Goal: Task Accomplishment & Management: Manage account settings

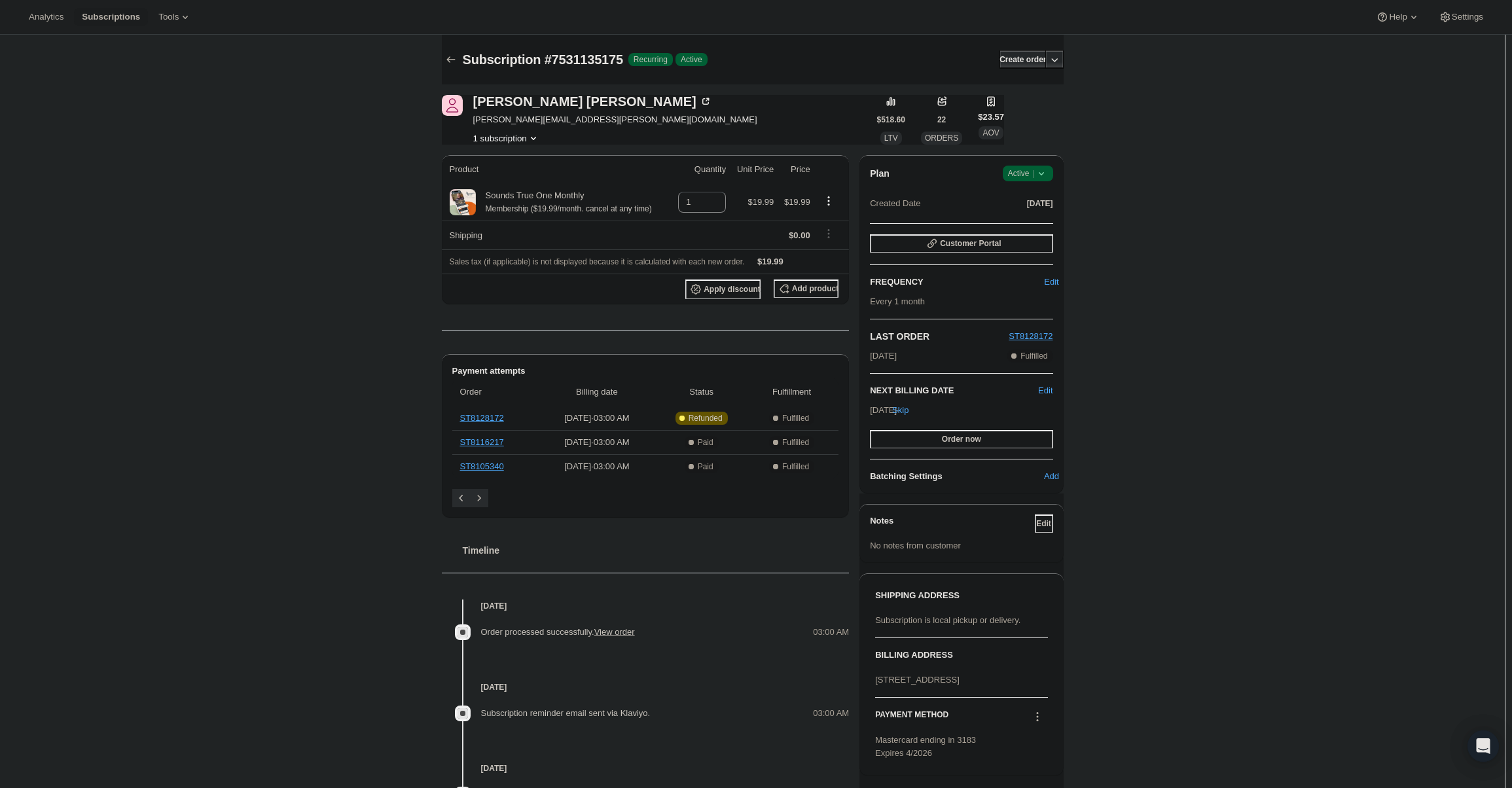
click at [1024, 177] on span "Active |" at bounding box center [1027, 173] width 40 height 13
click at [1034, 219] on span "Cancel subscription" at bounding box center [1032, 221] width 74 height 10
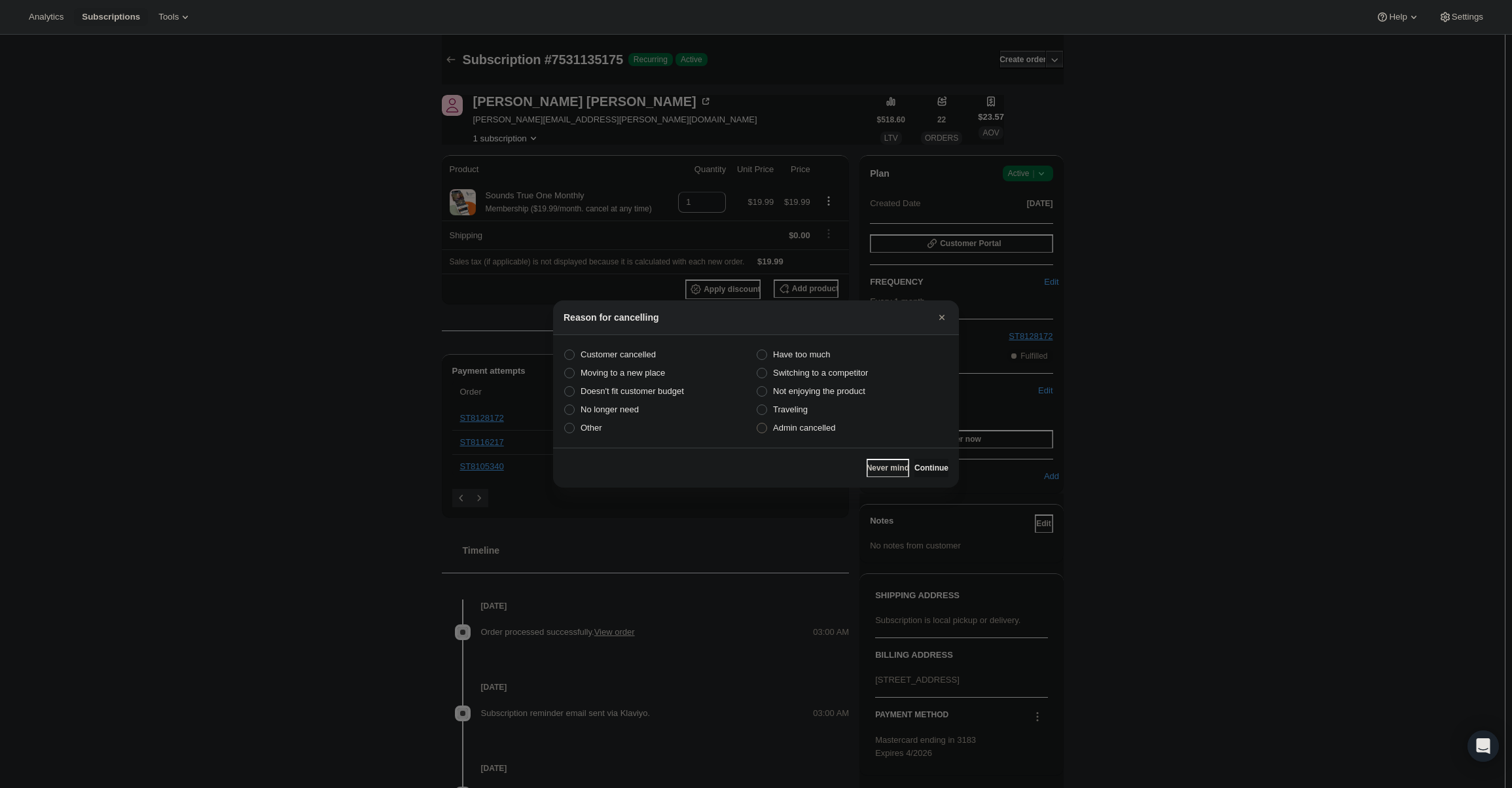
click at [809, 435] on label "Admin cancelled" at bounding box center [852, 427] width 192 height 19
click at [757, 423] on input "Admin cancelled" at bounding box center [757, 423] width 1 height 1
radio input "true"
click at [936, 466] on span "Continue" at bounding box center [931, 467] width 34 height 11
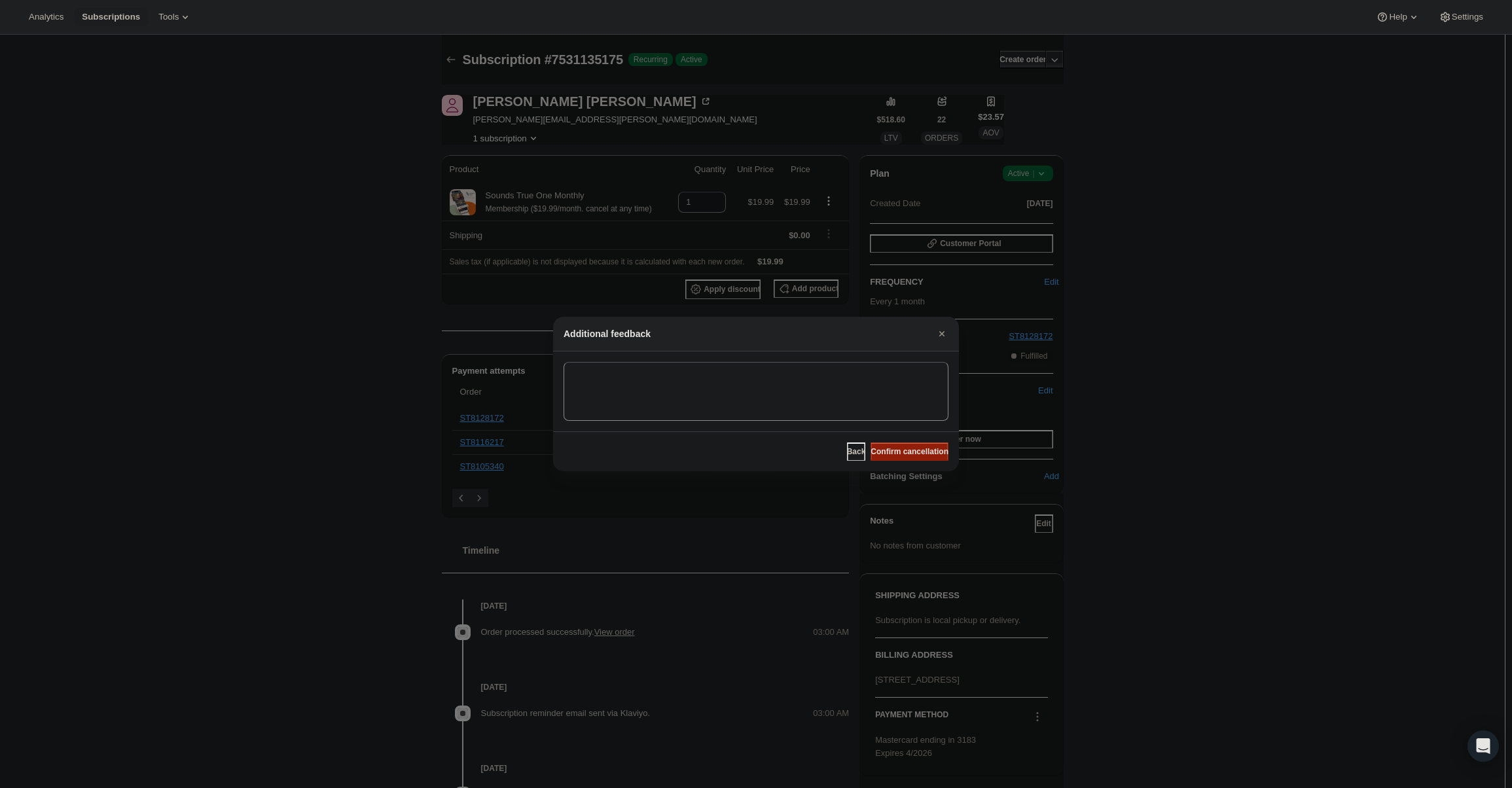
click at [931, 452] on span "Confirm cancellation" at bounding box center [910, 452] width 78 height 11
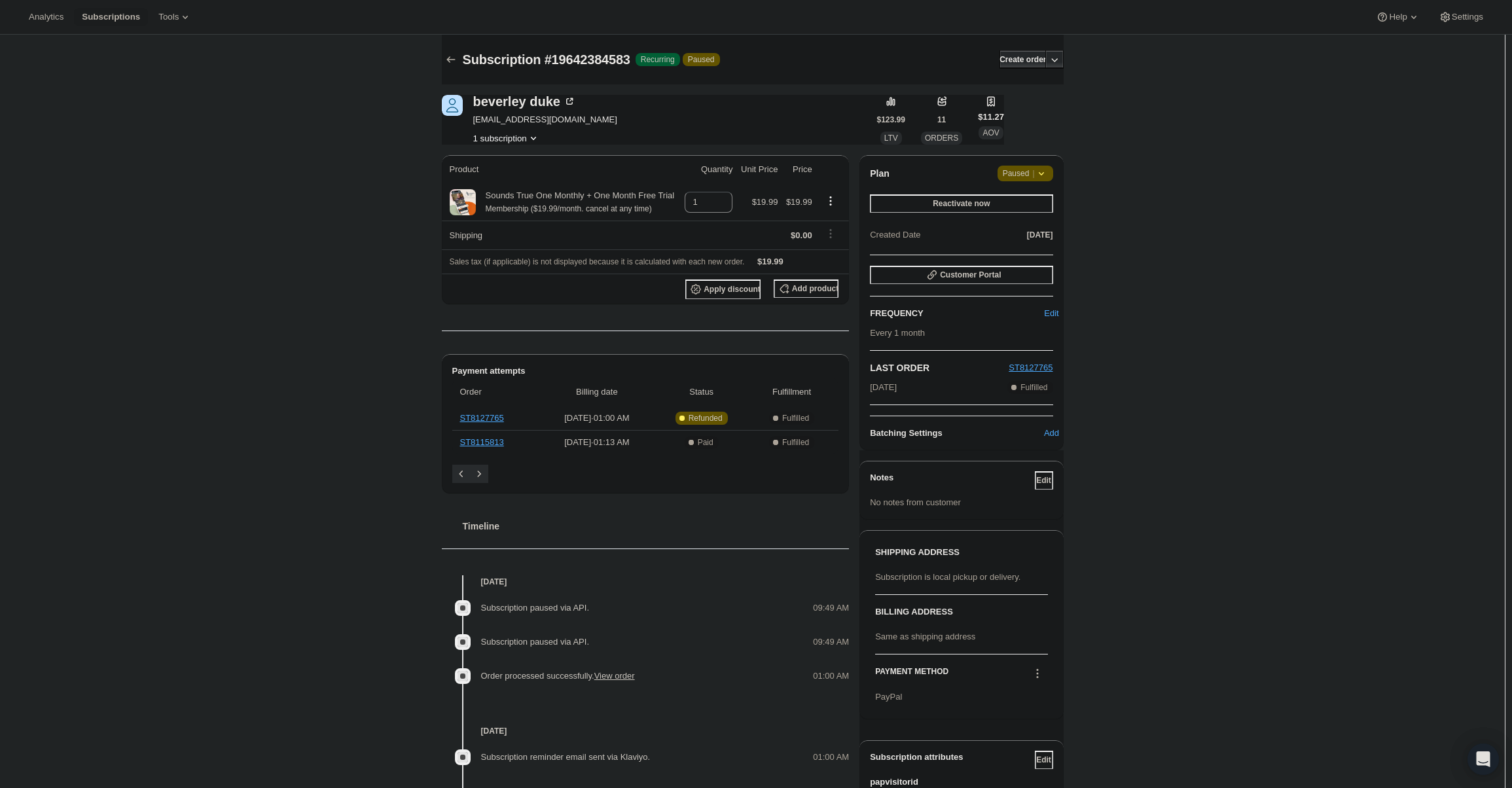
drag, startPoint x: 1024, startPoint y: 170, endPoint x: 1028, endPoint y: 178, distance: 8.9
click at [1024, 171] on span "Paused |" at bounding box center [1025, 173] width 45 height 13
click at [1036, 203] on span "Cancel subscription" at bounding box center [1030, 199] width 74 height 10
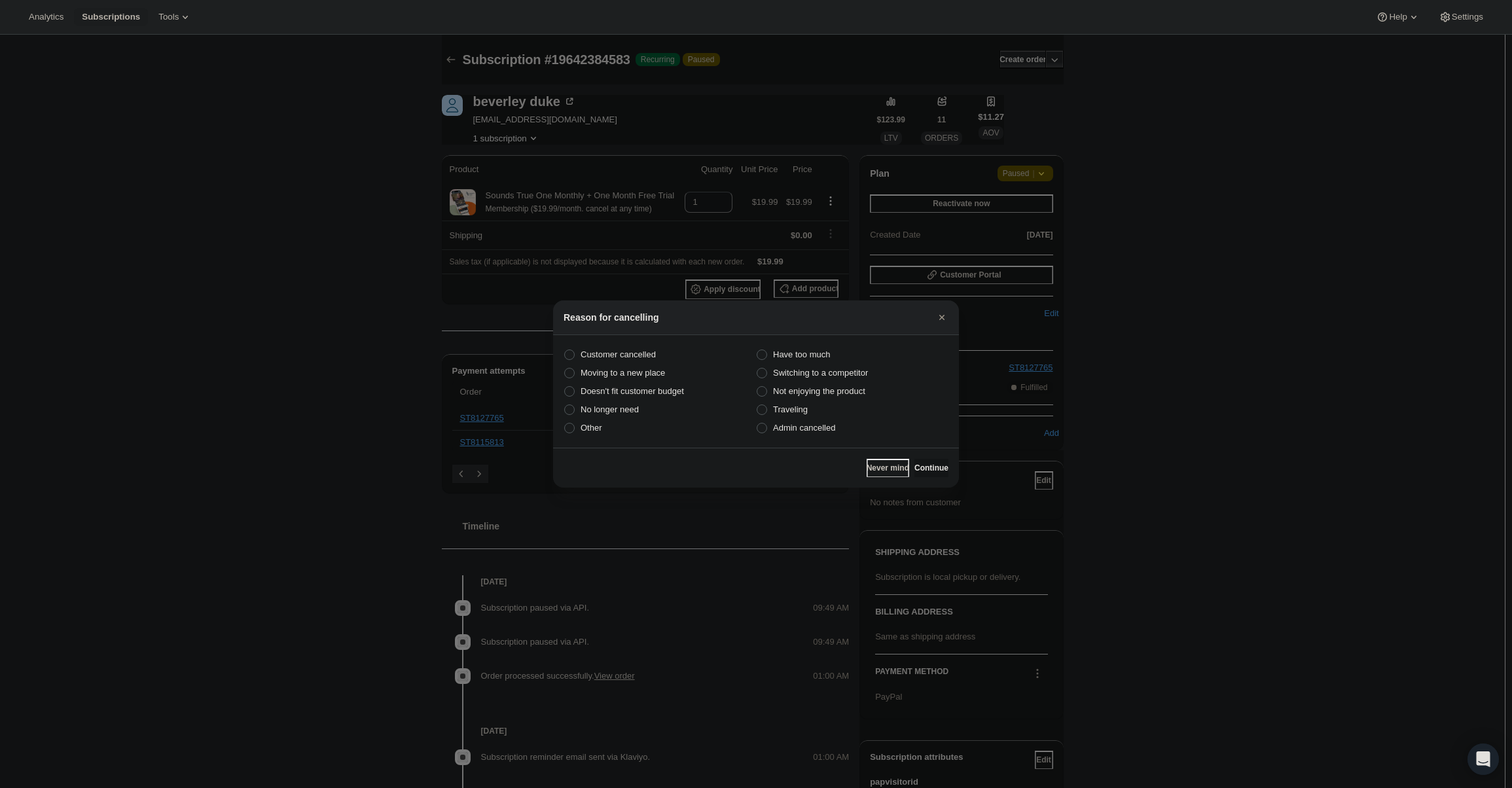
drag, startPoint x: 803, startPoint y: 427, endPoint x: 900, endPoint y: 453, distance: 100.4
click at [805, 427] on span "Admin cancelled" at bounding box center [805, 428] width 62 height 10
click at [757, 423] on input "Admin cancelled" at bounding box center [757, 423] width 1 height 1
radio input "true"
click at [927, 462] on button "Continue" at bounding box center [931, 467] width 34 height 19
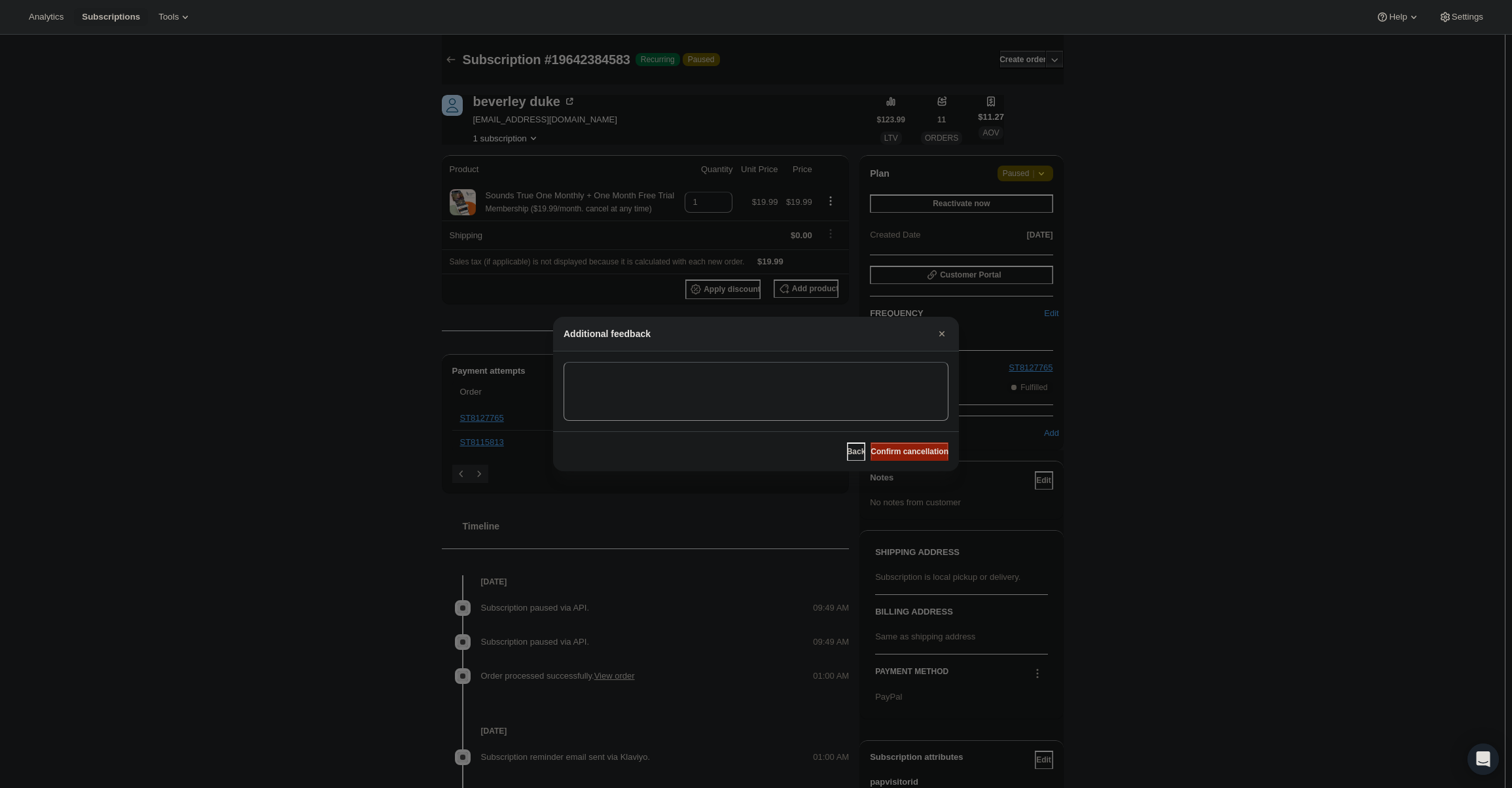
click at [925, 454] on span "Confirm cancellation" at bounding box center [910, 452] width 78 height 11
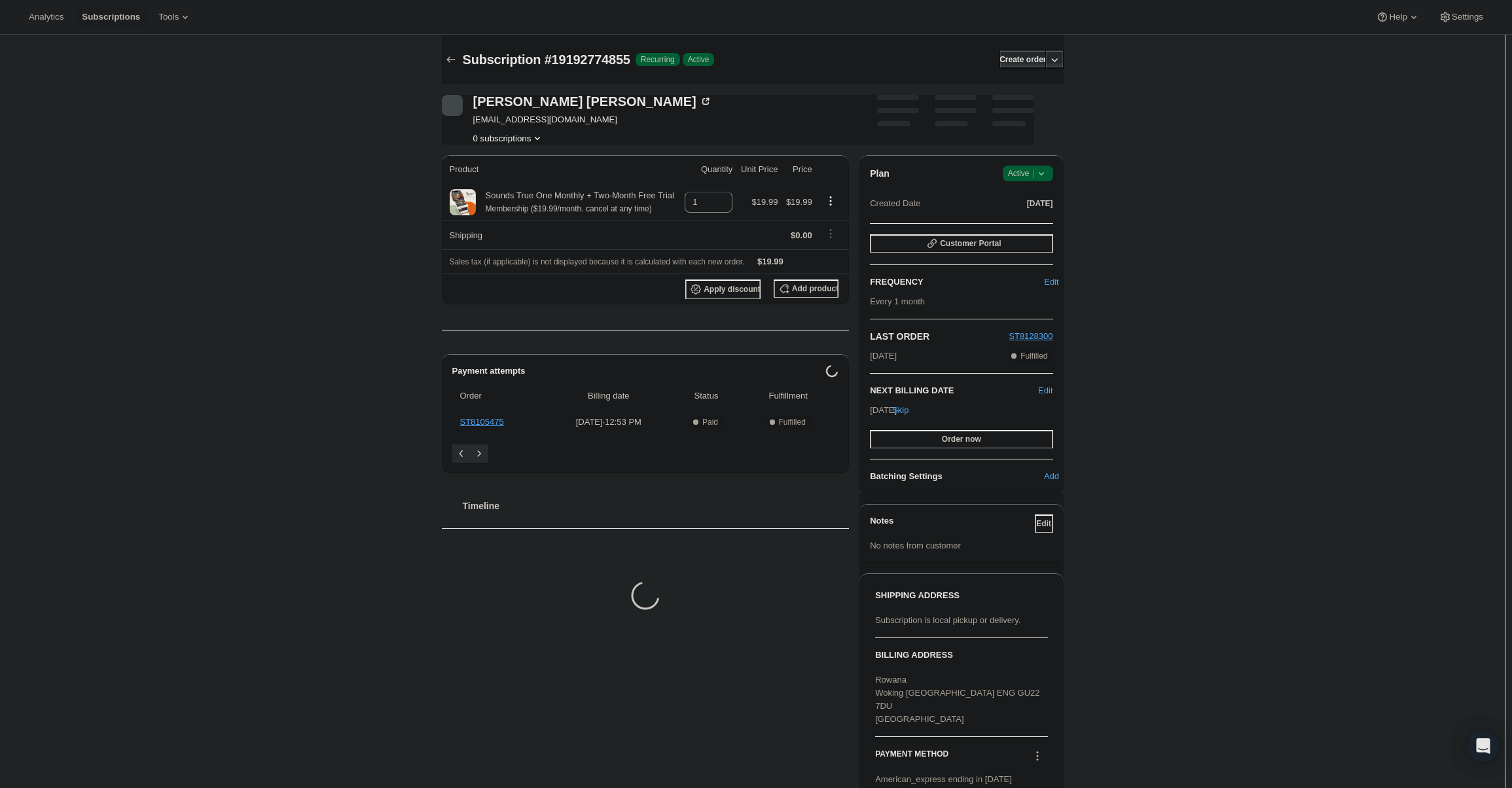
click at [1035, 177] on span "Active |" at bounding box center [1027, 173] width 40 height 13
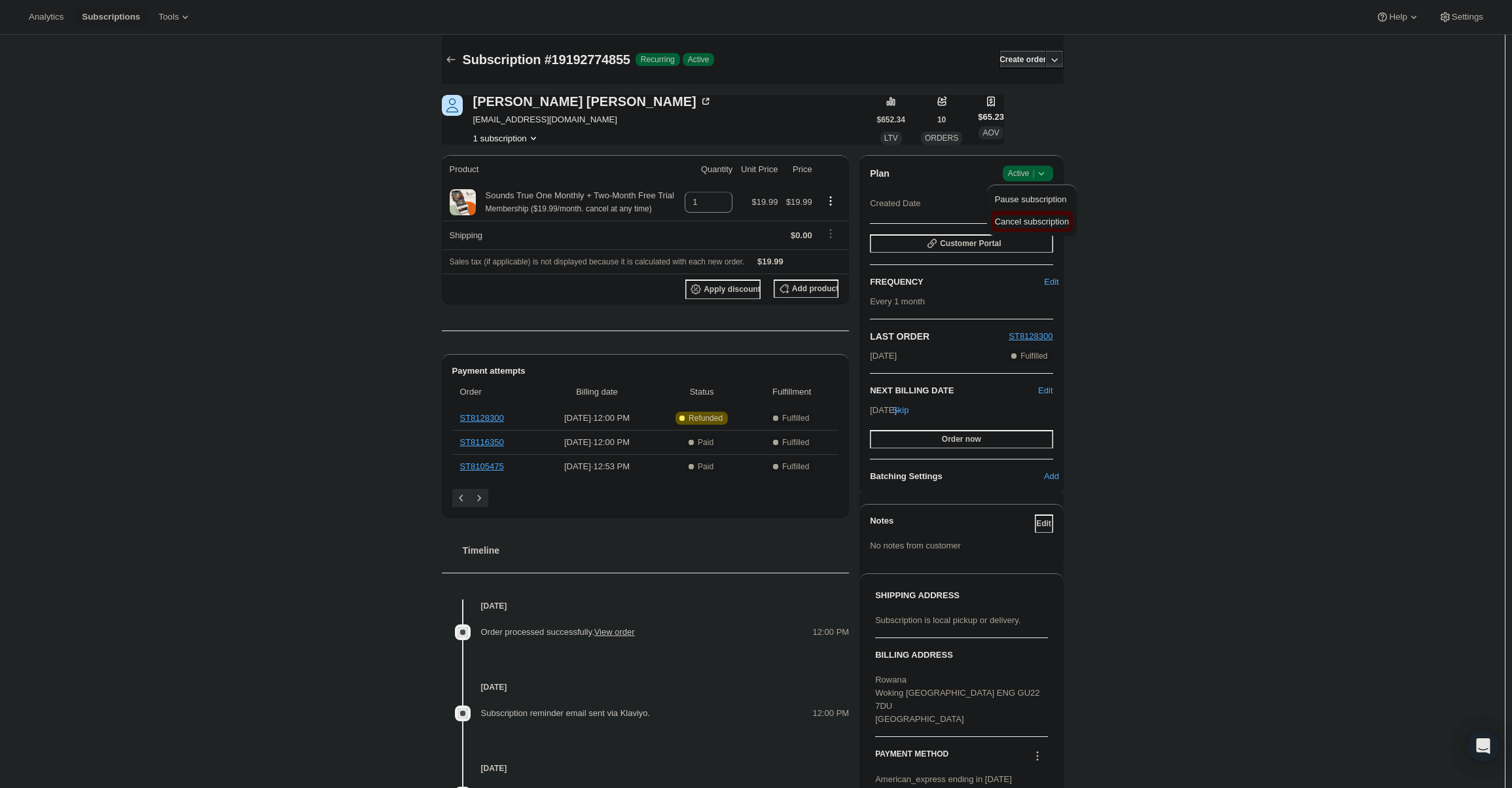
click at [1030, 222] on span "Cancel subscription" at bounding box center [1032, 221] width 74 height 10
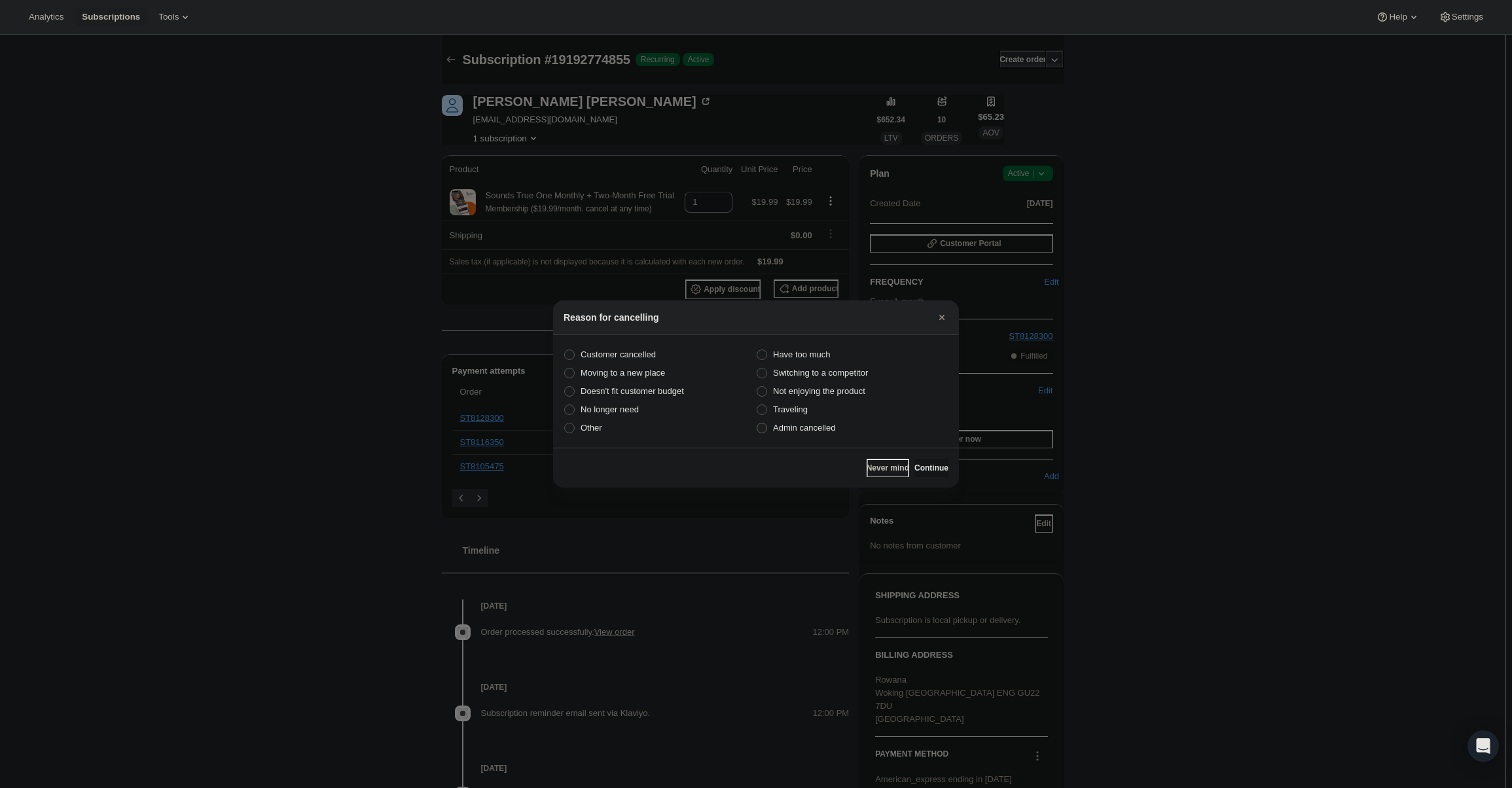
click at [811, 433] on span "Admin cancelled" at bounding box center [805, 428] width 62 height 10
click at [757, 423] on input "Admin cancelled" at bounding box center [757, 423] width 1 height 1
radio input "true"
click at [914, 463] on span "Continue" at bounding box center [931, 467] width 34 height 11
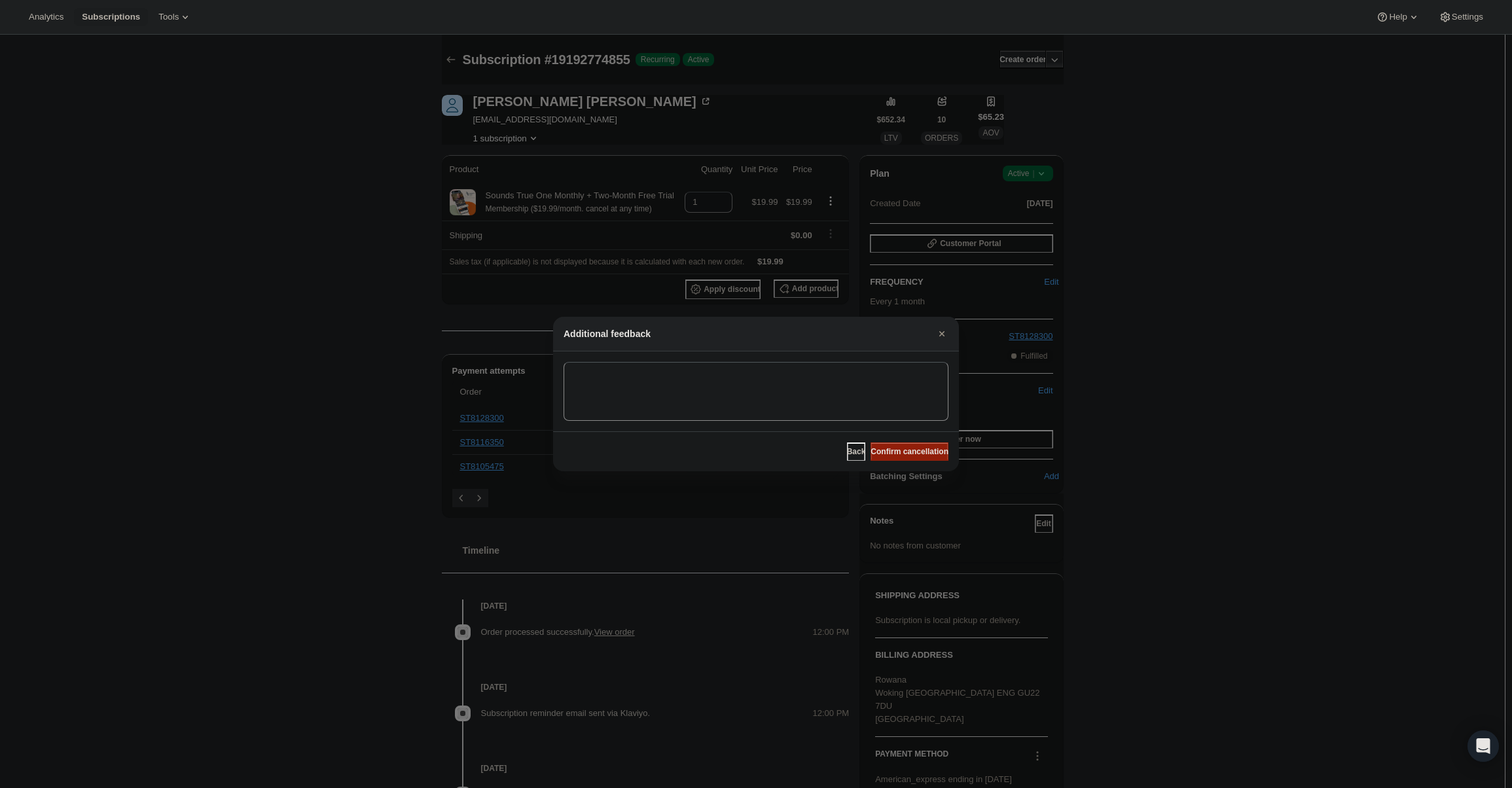
click at [910, 449] on span "Confirm cancellation" at bounding box center [910, 452] width 78 height 11
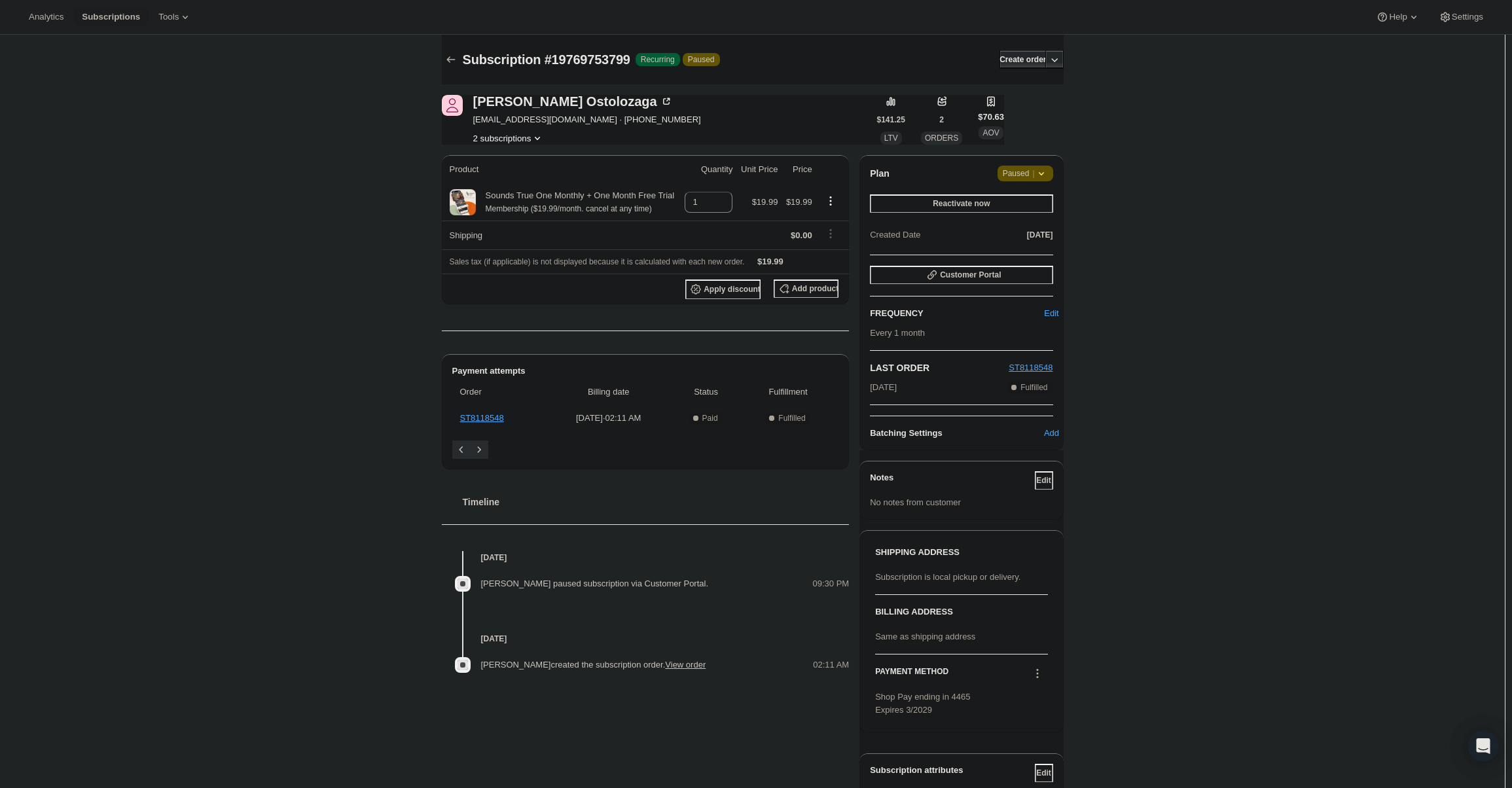
click at [1012, 170] on span "Paused |" at bounding box center [1025, 173] width 45 height 13
click at [1026, 200] on span "Cancel subscription" at bounding box center [1030, 199] width 74 height 10
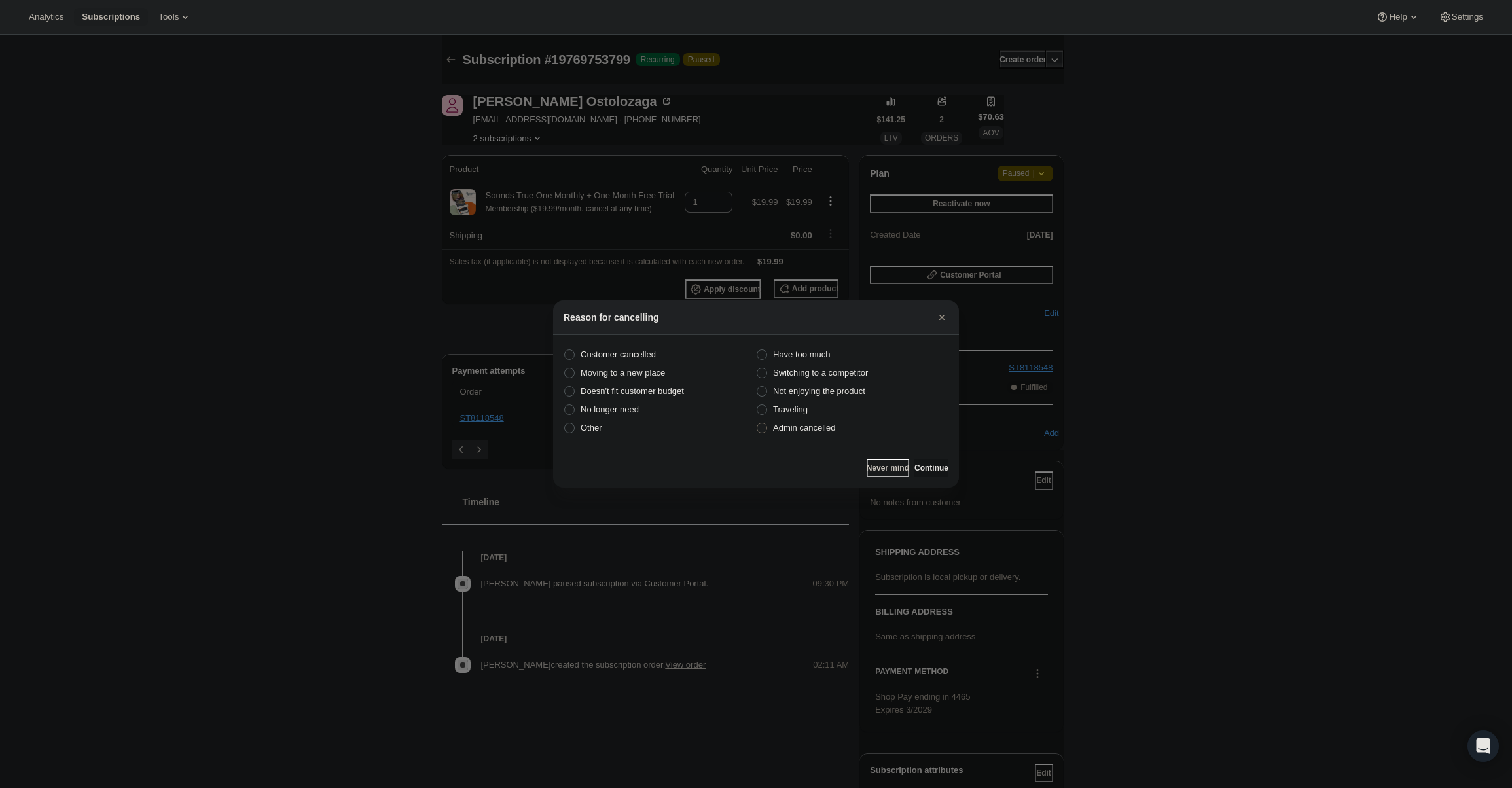
click at [814, 429] on span "Admin cancelled" at bounding box center [805, 428] width 62 height 10
click at [757, 423] on input "Admin cancelled" at bounding box center [757, 423] width 1 height 1
radio input "true"
drag, startPoint x: 923, startPoint y: 464, endPoint x: 916, endPoint y: 453, distance: 13.0
click at [923, 461] on button "Continue" at bounding box center [931, 467] width 34 height 19
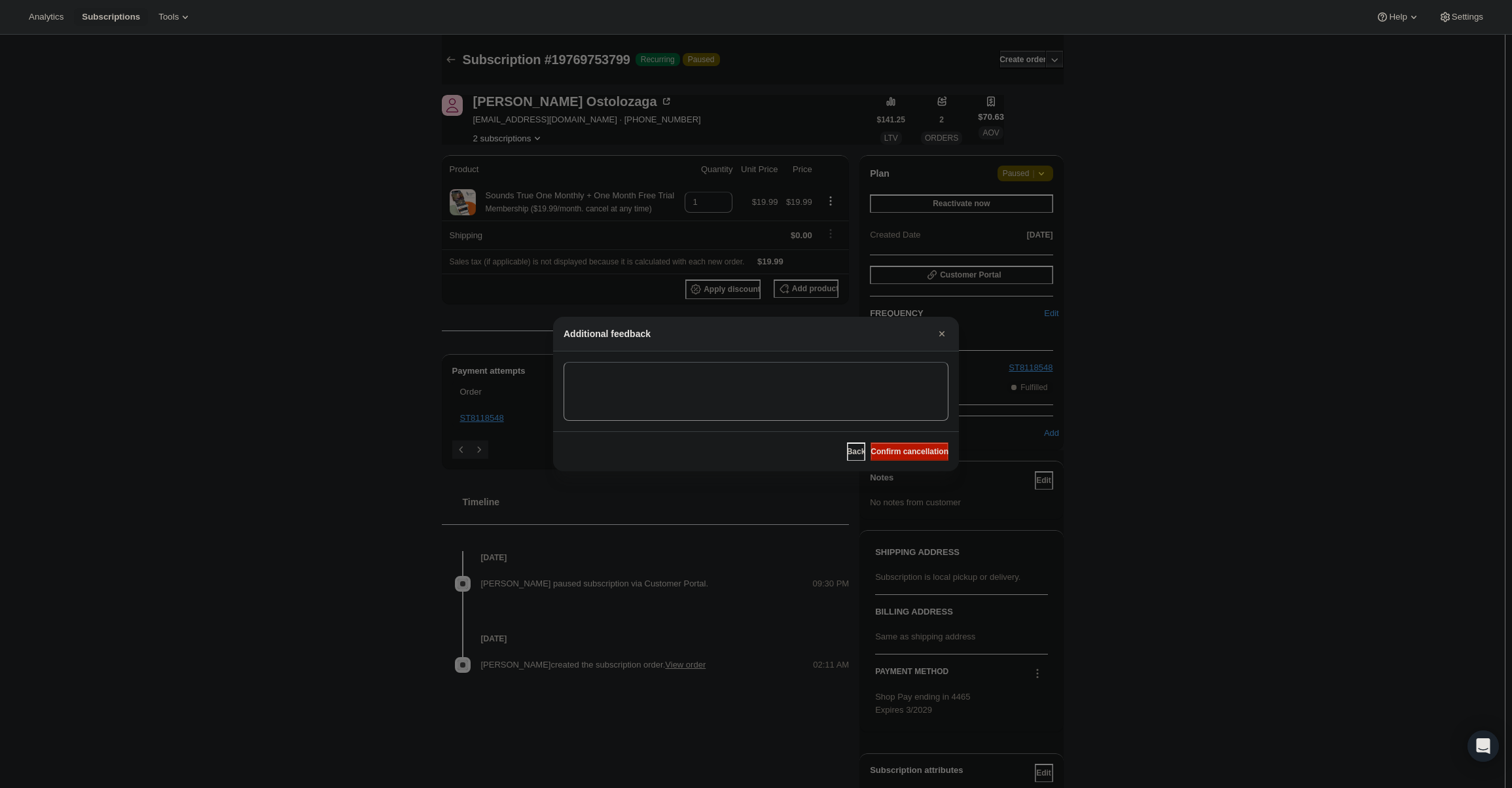
drag, startPoint x: 916, startPoint y: 453, endPoint x: 850, endPoint y: 393, distance: 89.2
click at [916, 452] on span "Confirm cancellation" at bounding box center [910, 452] width 78 height 11
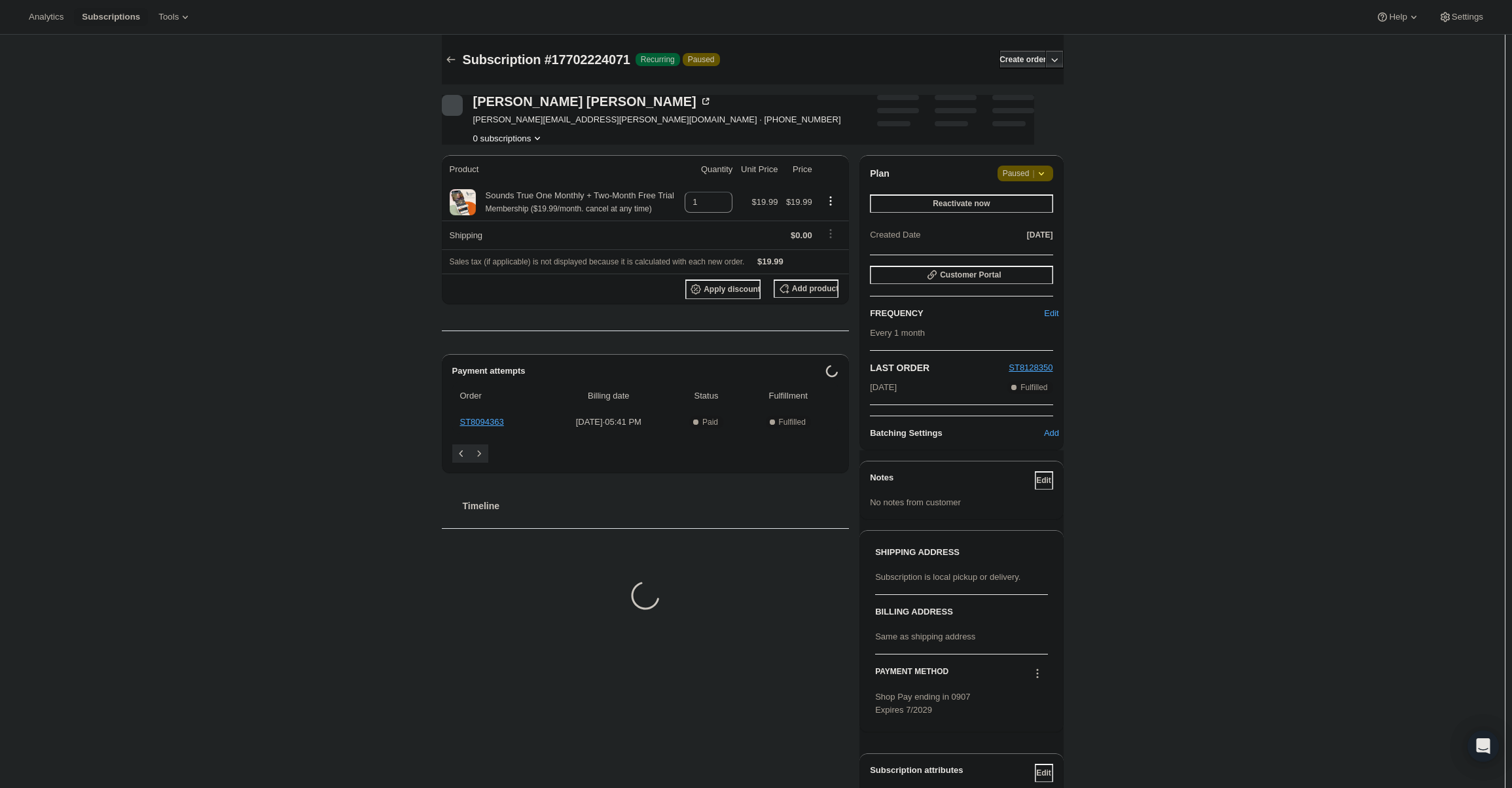
click at [1017, 168] on span "Paused |" at bounding box center [1025, 173] width 45 height 13
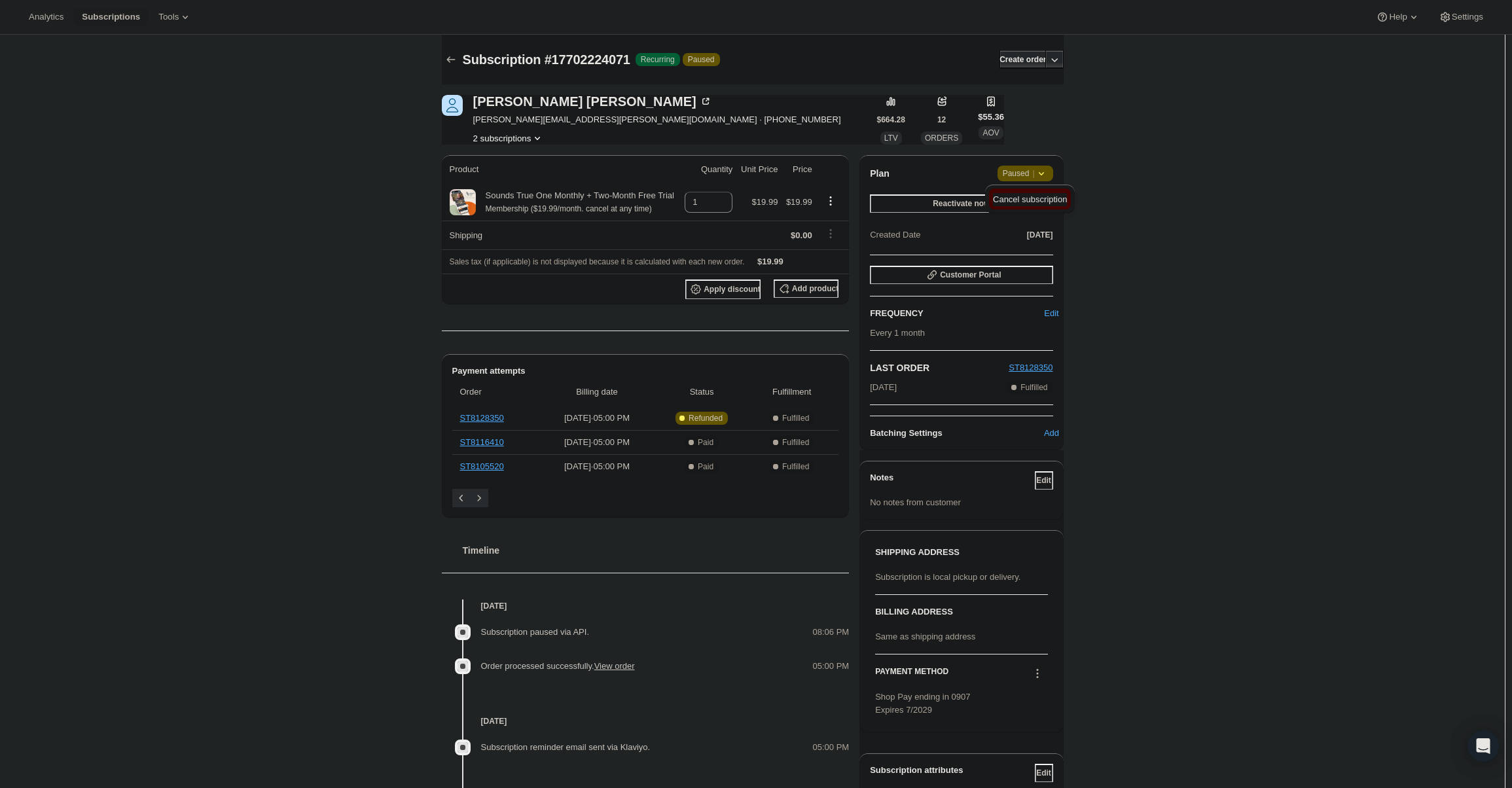
click at [1024, 201] on span "Cancel subscription" at bounding box center [1030, 199] width 74 height 10
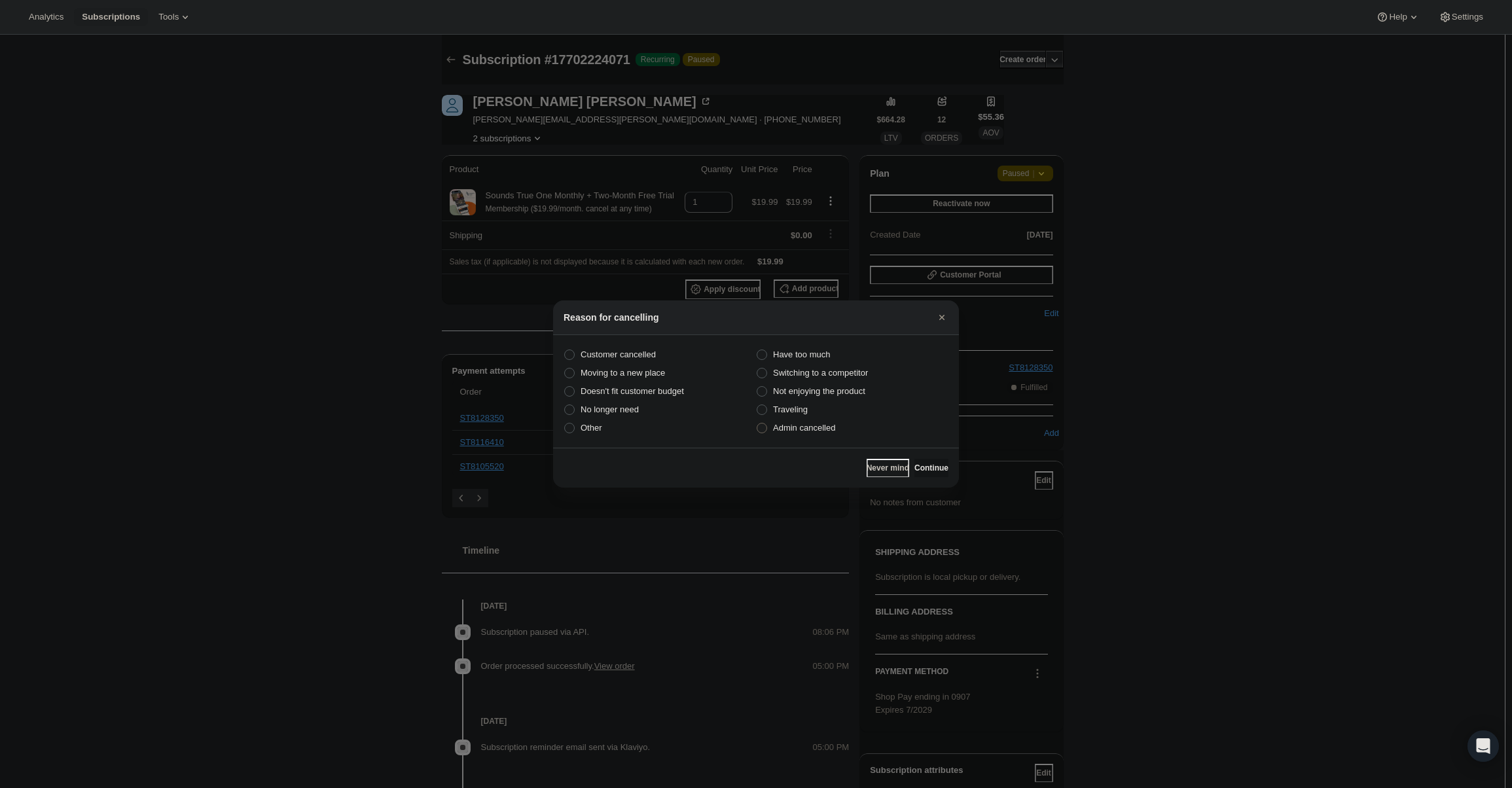
click at [812, 423] on span "Admin cancelled" at bounding box center [805, 428] width 62 height 10
click at [757, 423] on input "Admin cancelled" at bounding box center [757, 423] width 1 height 1
radio input "true"
click at [910, 459] on div "Never mind Continue" at bounding box center [756, 467] width 406 height 40
drag, startPoint x: 914, startPoint y: 456, endPoint x: 917, endPoint y: 462, distance: 6.7
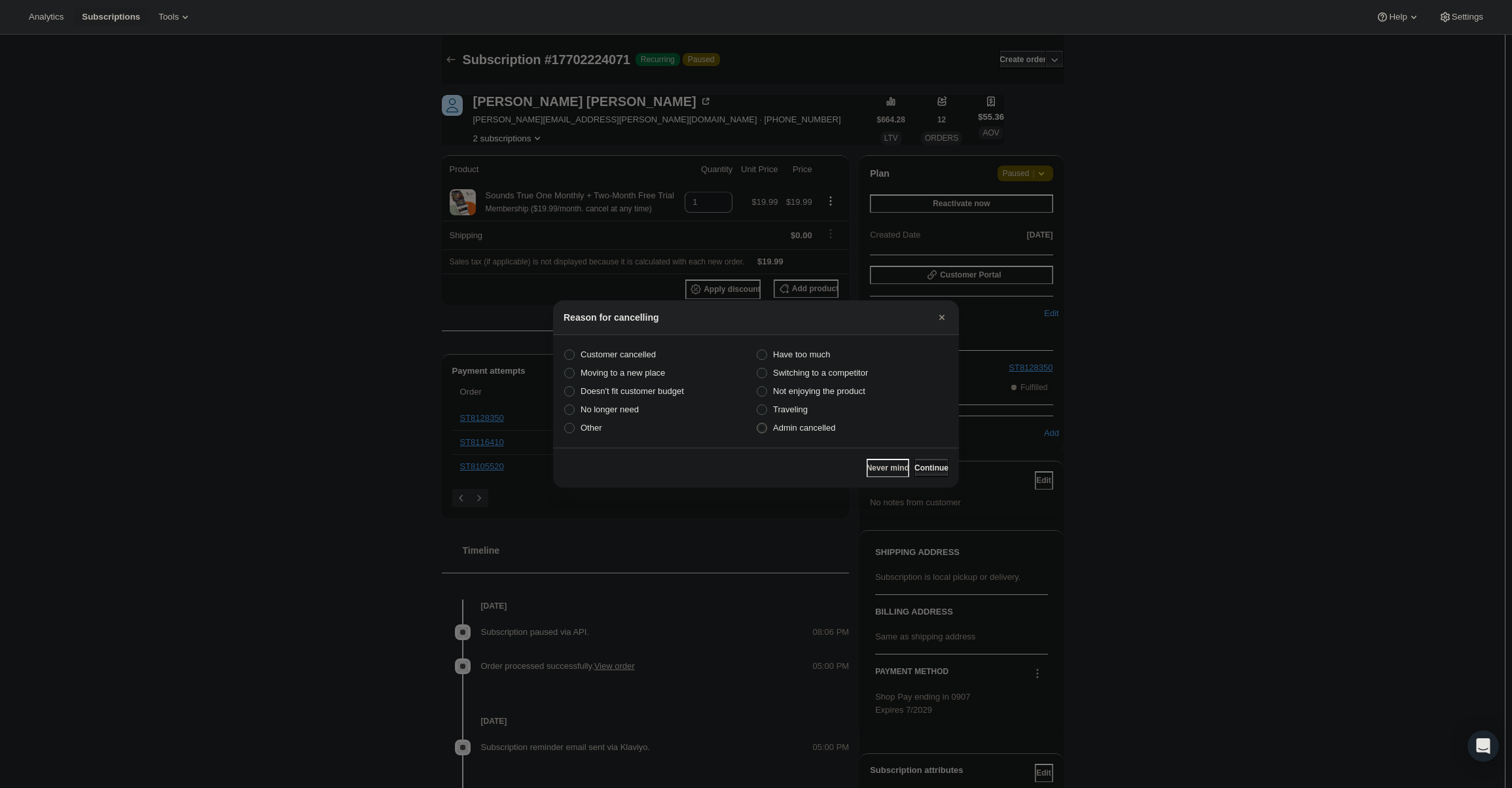
click at [915, 456] on div "Never mind Continue" at bounding box center [756, 467] width 406 height 40
drag, startPoint x: 917, startPoint y: 462, endPoint x: 919, endPoint y: 449, distance: 13.2
click at [917, 462] on button "Continue" at bounding box center [931, 467] width 34 height 19
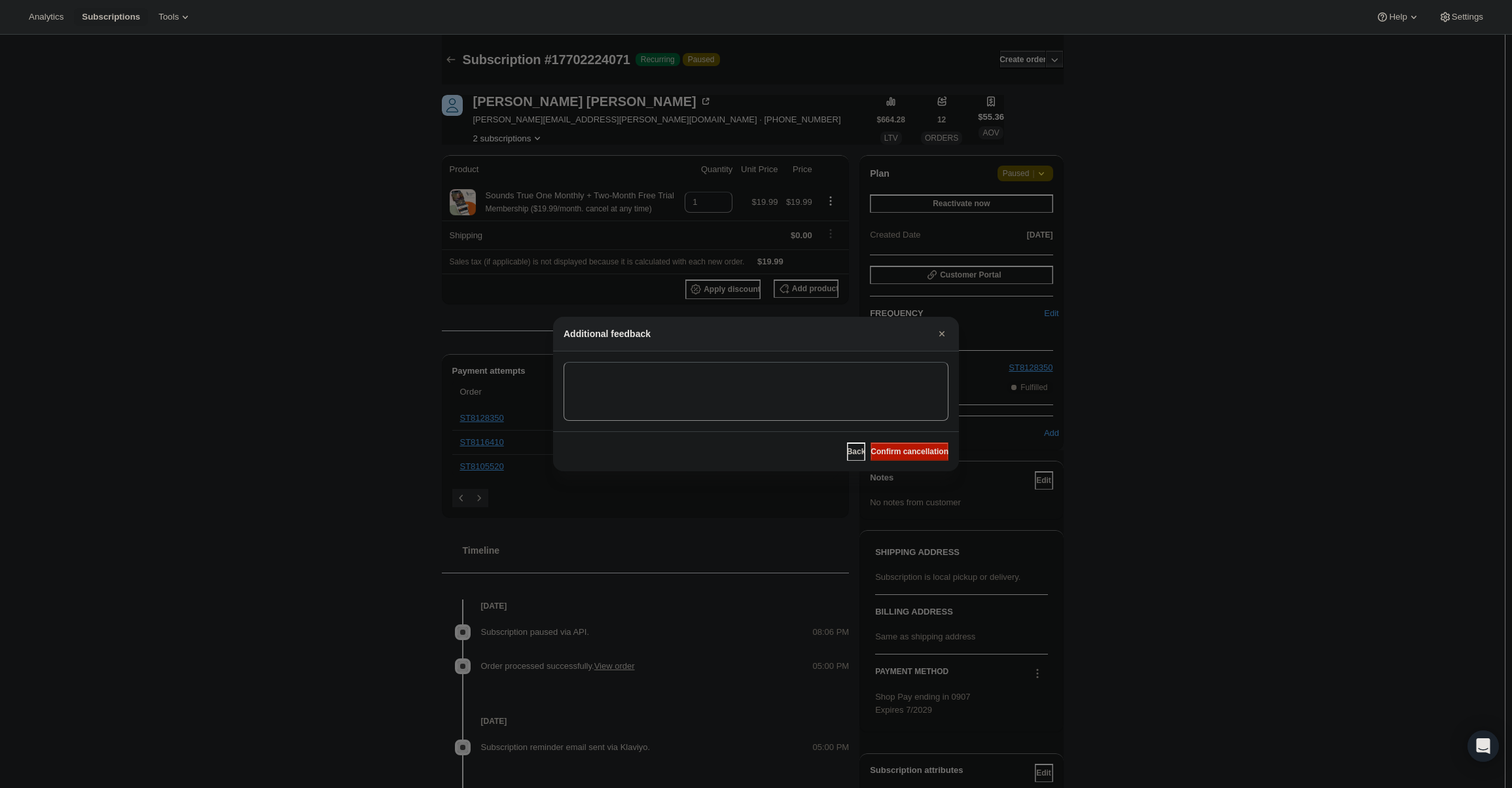
drag, startPoint x: 919, startPoint y: 449, endPoint x: 497, endPoint y: 118, distance: 536.3
click at [919, 447] on span "Confirm cancellation" at bounding box center [910, 452] width 78 height 11
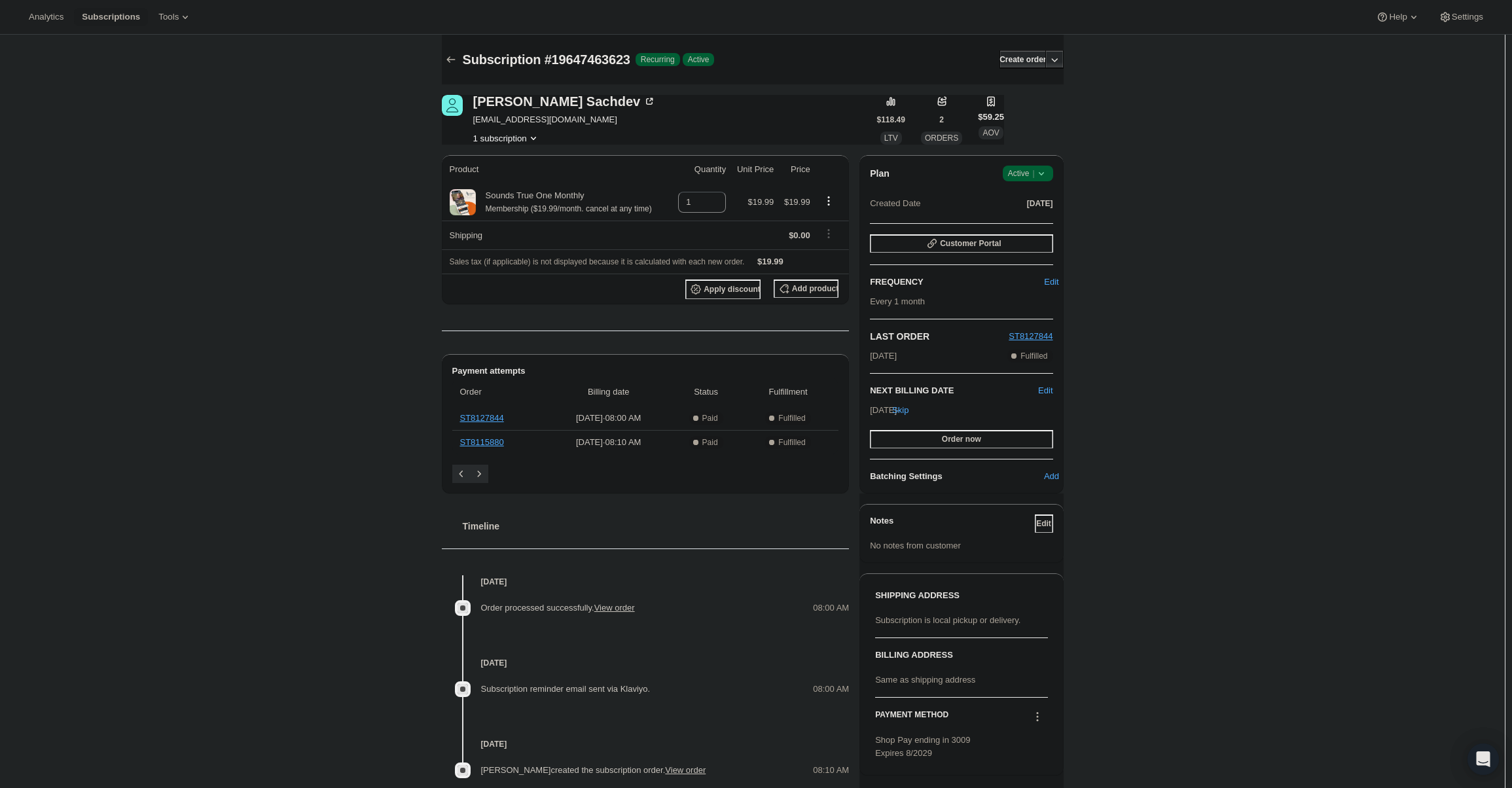
click at [1043, 170] on icon at bounding box center [1041, 173] width 13 height 13
drag, startPoint x: 1043, startPoint y: 178, endPoint x: 1046, endPoint y: 214, distance: 36.1
click at [1046, 214] on button "Cancel subscription" at bounding box center [1032, 220] width 82 height 20
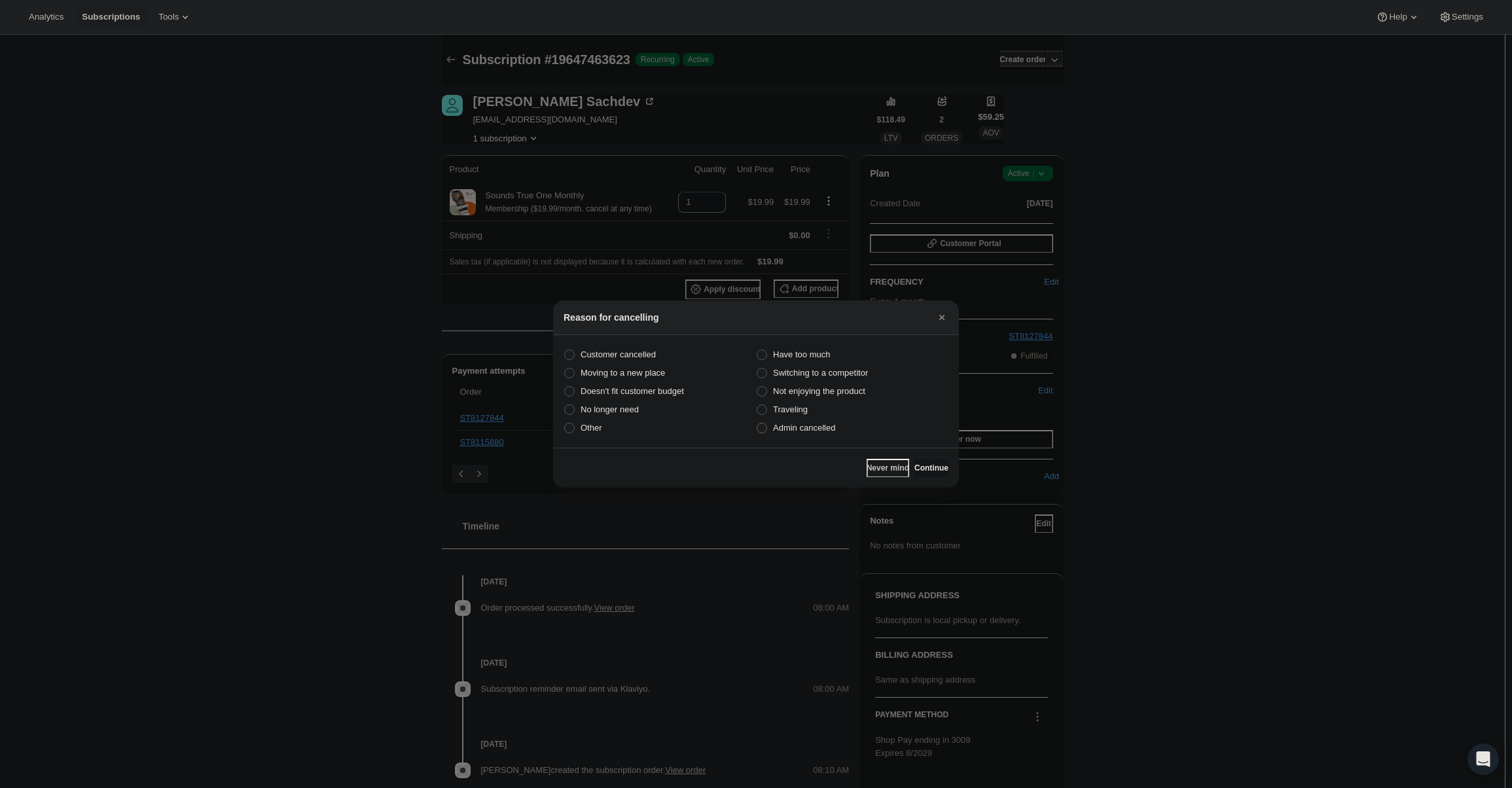
click at [861, 425] on label "Admin cancelled" at bounding box center [852, 427] width 192 height 19
click at [757, 423] on input "Admin cancelled" at bounding box center [757, 423] width 1 height 1
radio input "true"
click at [935, 459] on button "Continue" at bounding box center [931, 467] width 34 height 19
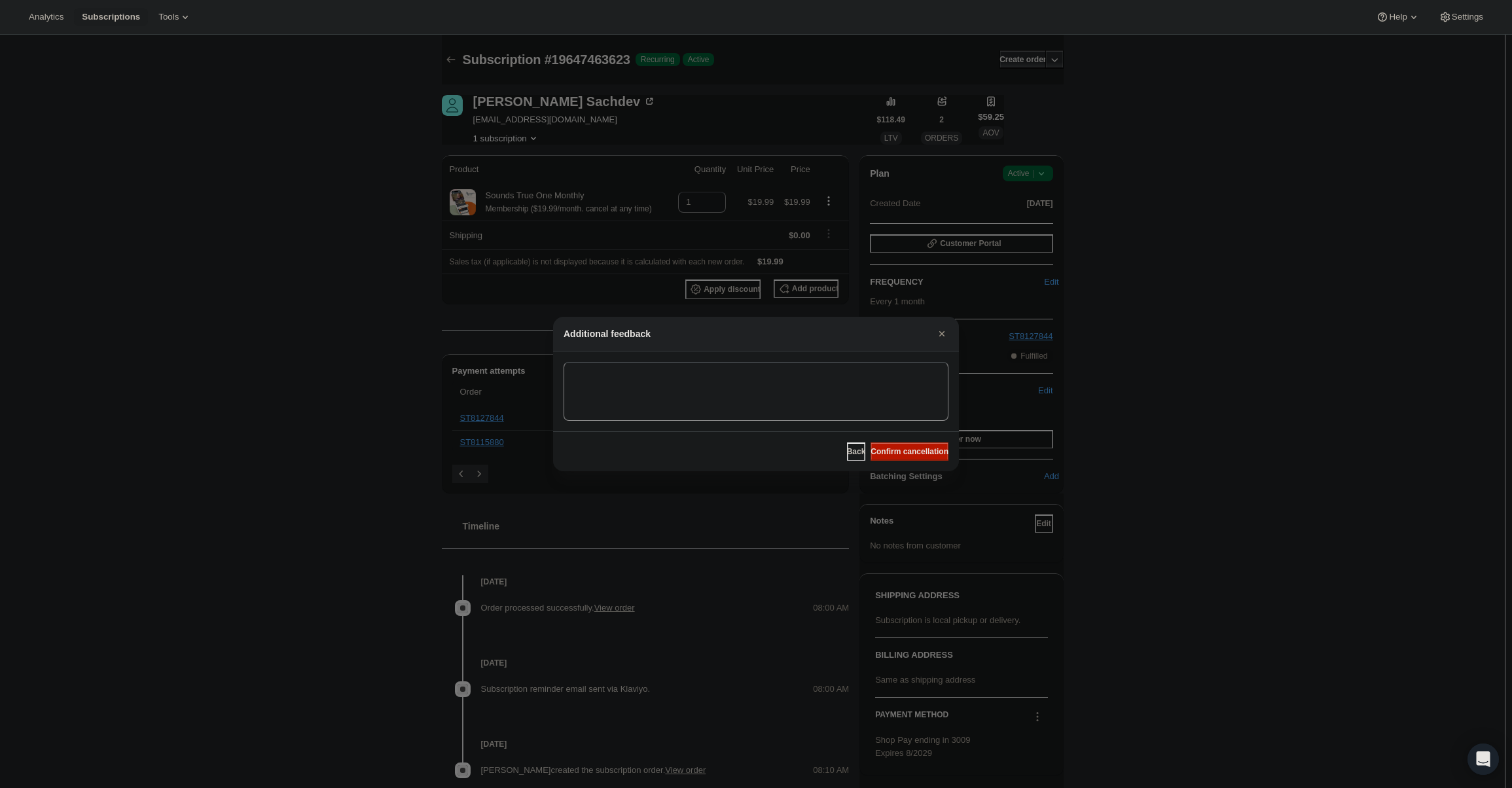
drag, startPoint x: 931, startPoint y: 453, endPoint x: 825, endPoint y: 365, distance: 137.8
click at [931, 454] on span "Confirm cancellation" at bounding box center [910, 452] width 78 height 11
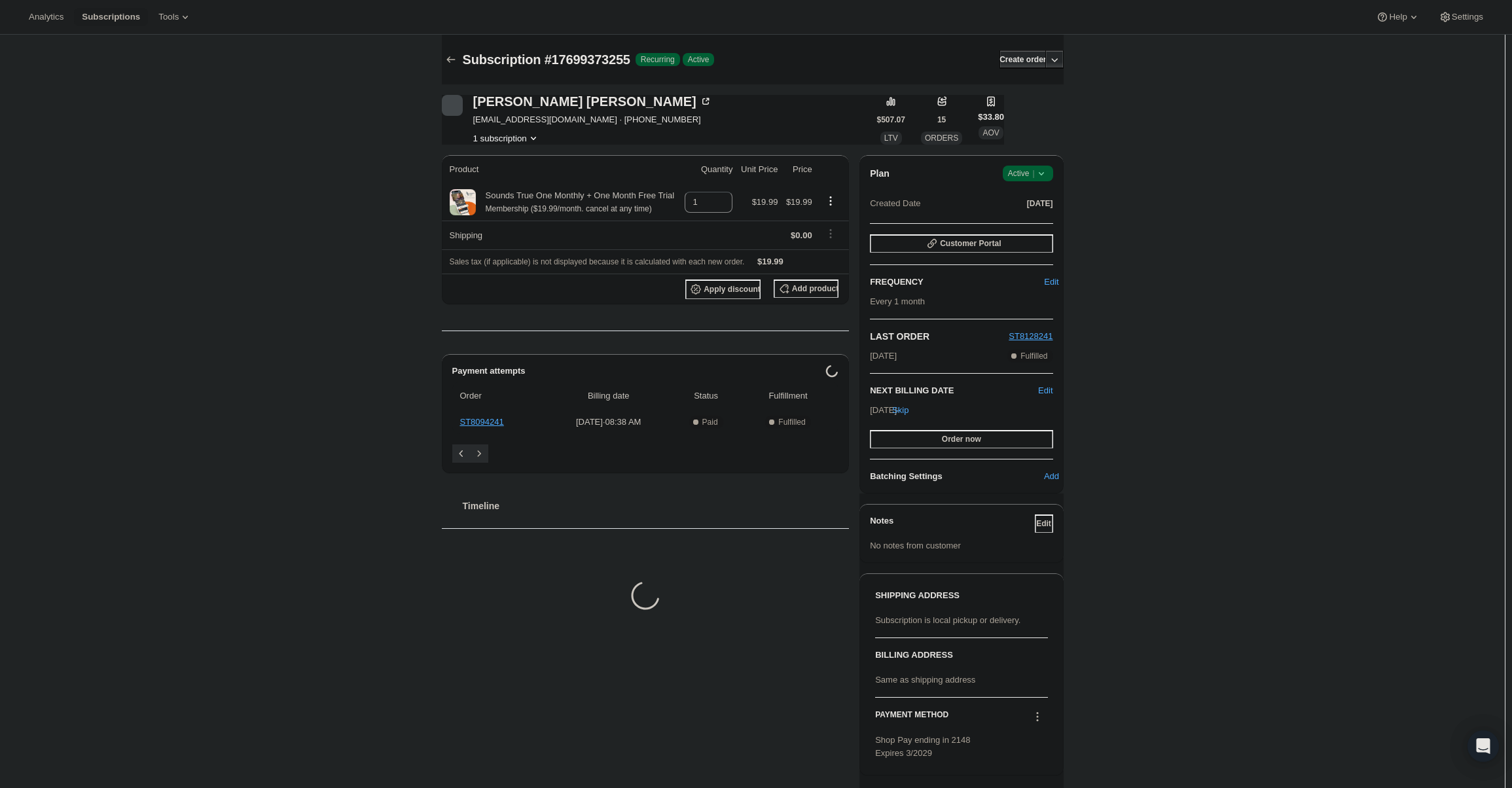
click at [1026, 175] on span "Active |" at bounding box center [1027, 173] width 40 height 13
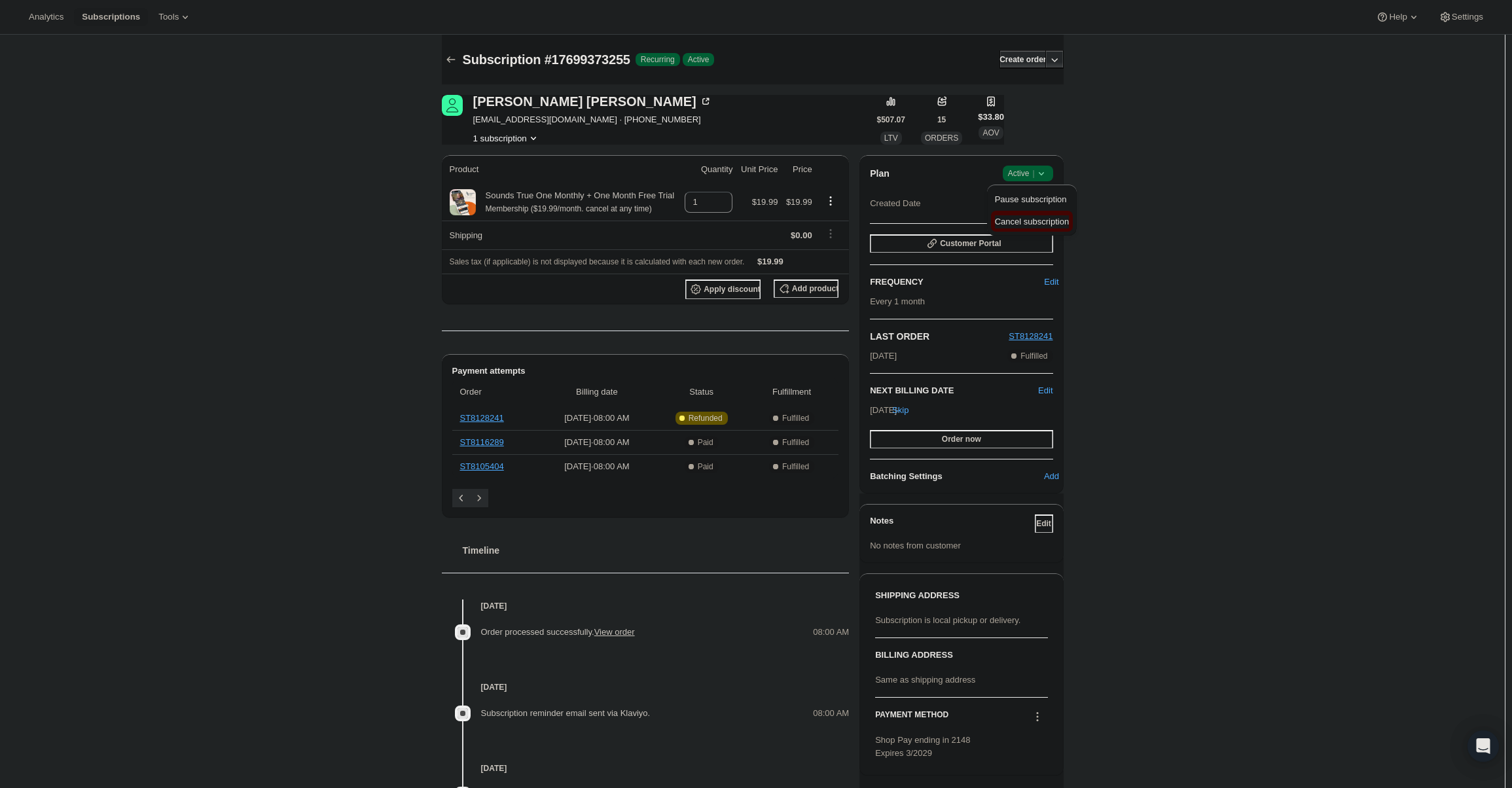
drag, startPoint x: 1024, startPoint y: 180, endPoint x: 1019, endPoint y: 226, distance: 46.3
click at [1019, 226] on span "Cancel subscription" at bounding box center [1032, 221] width 74 height 10
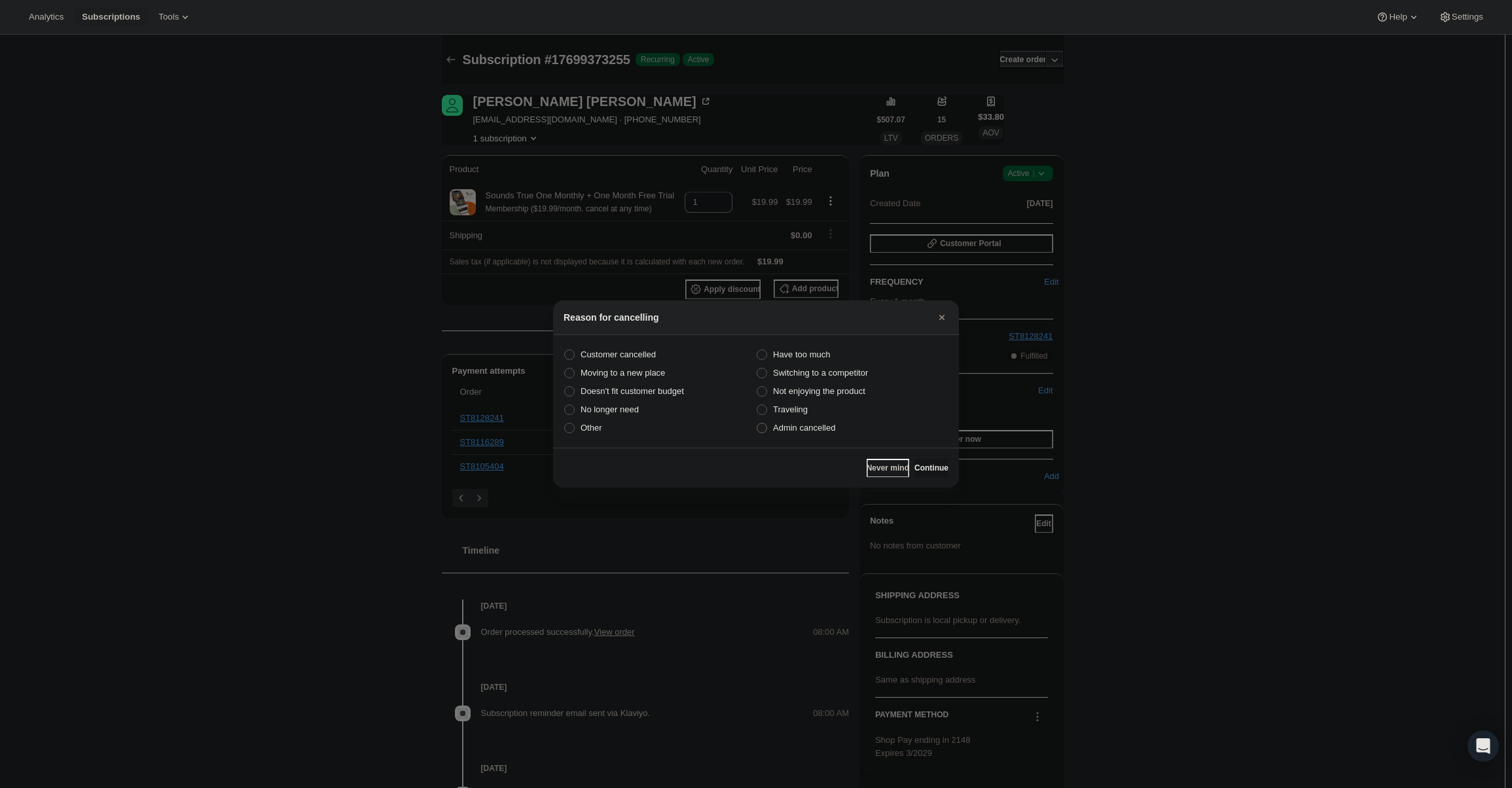
click at [831, 427] on span "Admin cancelled" at bounding box center [805, 428] width 62 height 10
click at [757, 423] on input "Admin cancelled" at bounding box center [757, 423] width 1 height 1
radio input "true"
click at [926, 464] on span "Continue" at bounding box center [931, 467] width 34 height 11
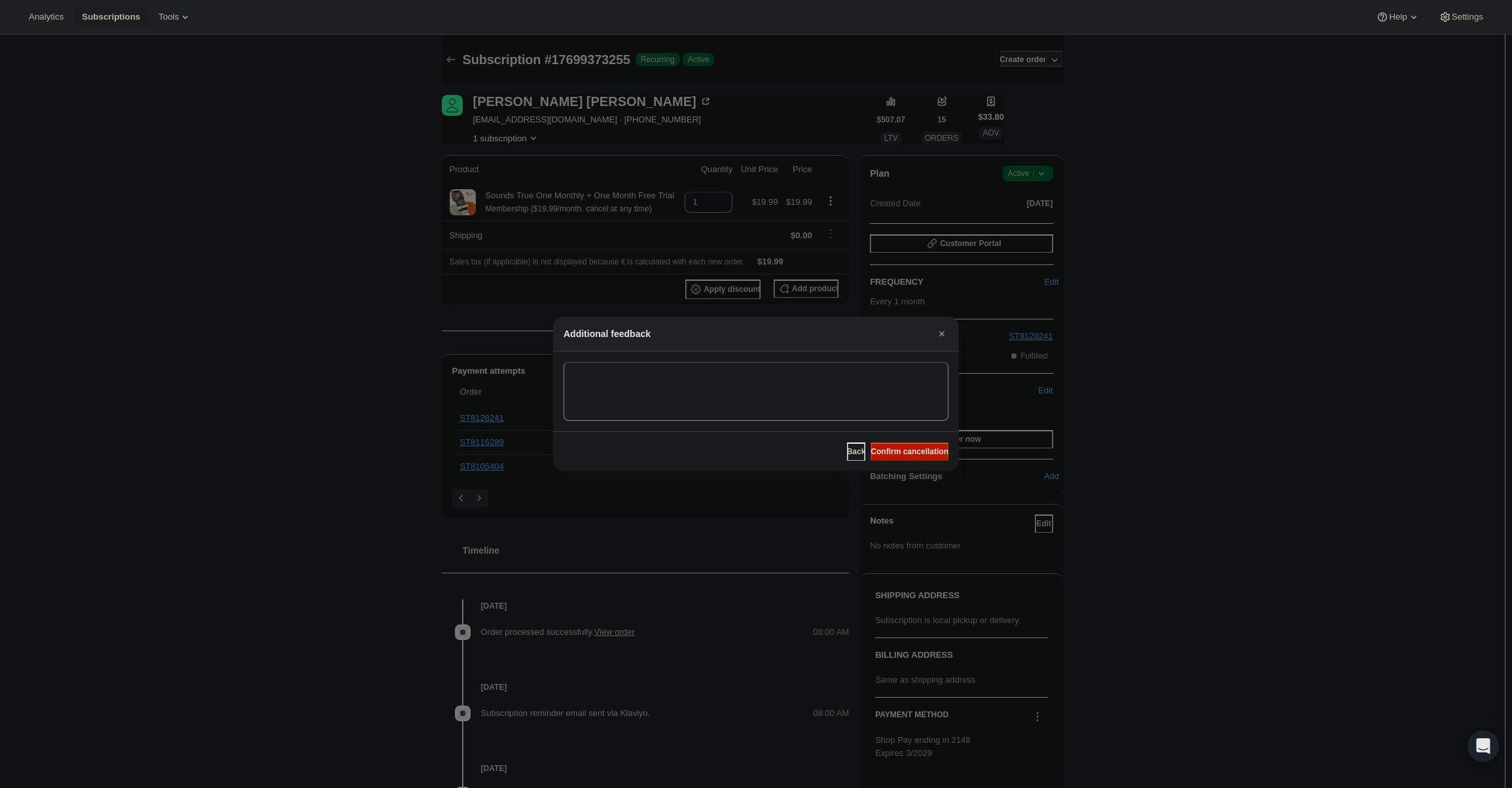
drag, startPoint x: 907, startPoint y: 447, endPoint x: 616, endPoint y: 224, distance: 366.6
click at [906, 447] on button "Confirm cancellation" at bounding box center [910, 452] width 78 height 19
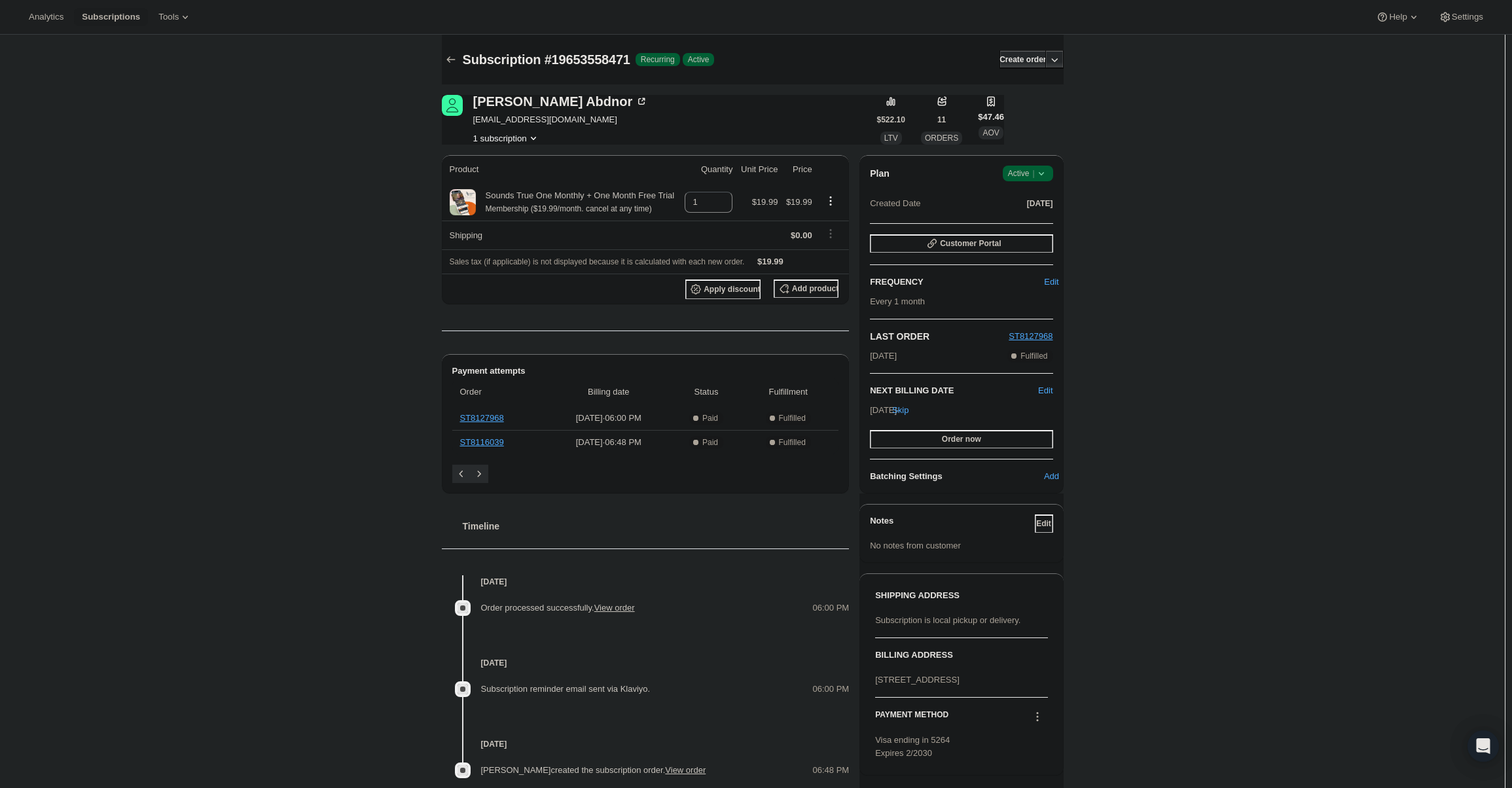
click at [1035, 169] on span "Active |" at bounding box center [1027, 173] width 40 height 13
click at [1036, 217] on span "Cancel subscription" at bounding box center [1032, 221] width 74 height 10
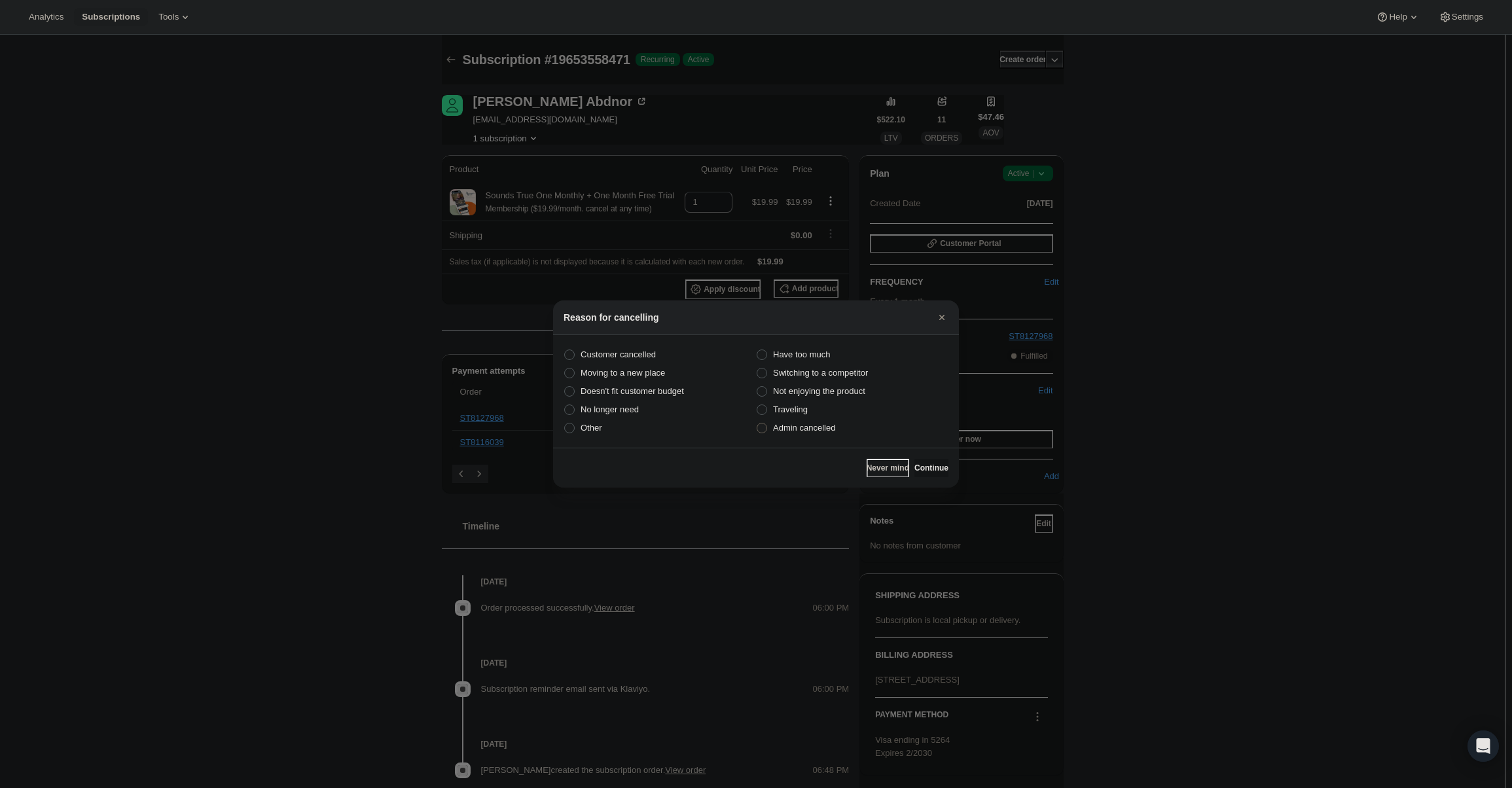
click at [855, 432] on label "Admin cancelled" at bounding box center [852, 427] width 192 height 19
click at [757, 423] on input "Admin cancelled" at bounding box center [757, 423] width 1 height 1
radio input "true"
click at [936, 462] on button "Continue" at bounding box center [931, 467] width 34 height 19
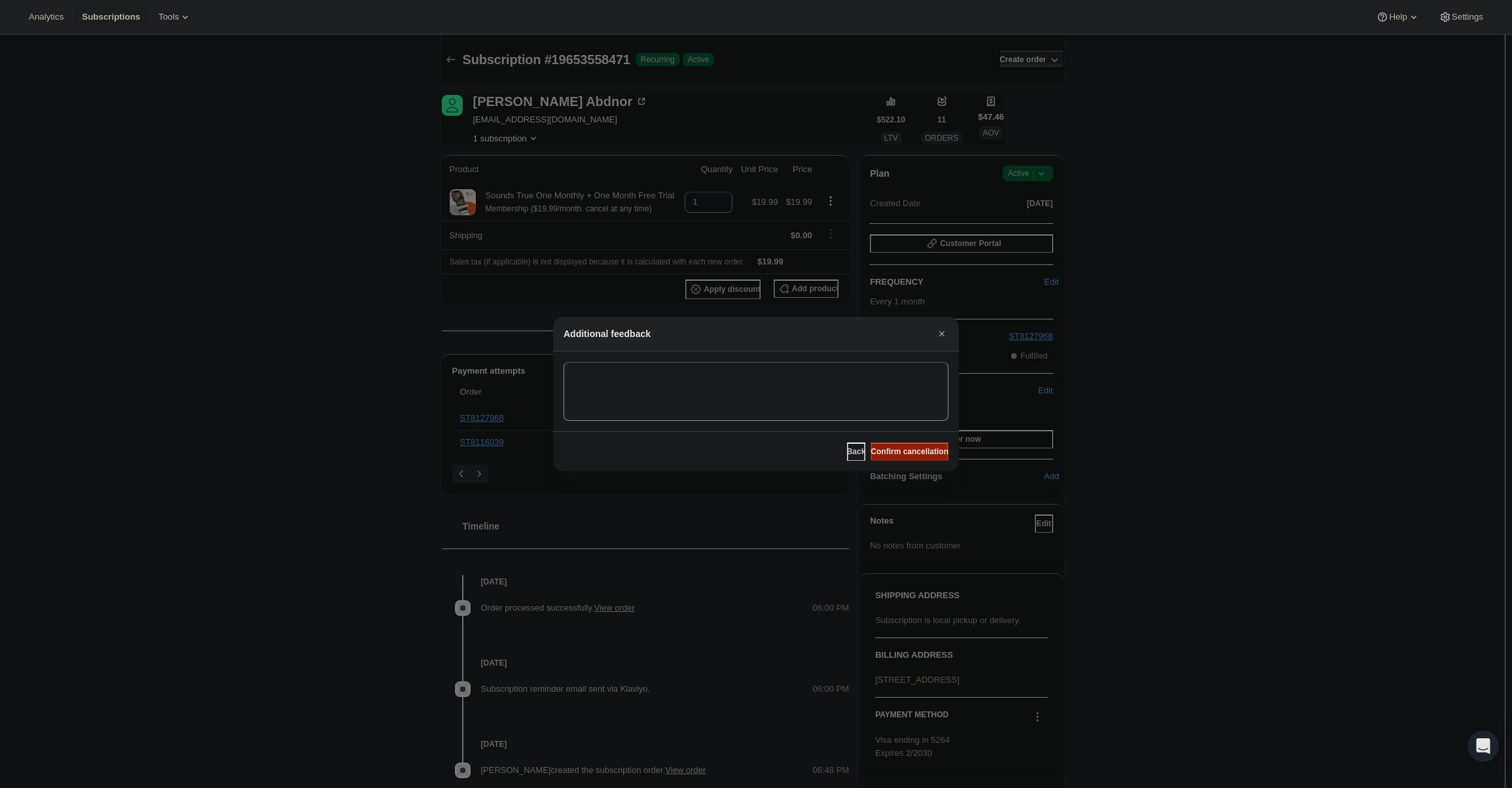
click at [931, 453] on span "Confirm cancellation" at bounding box center [910, 452] width 78 height 11
